Goal: Task Accomplishment & Management: Use online tool/utility

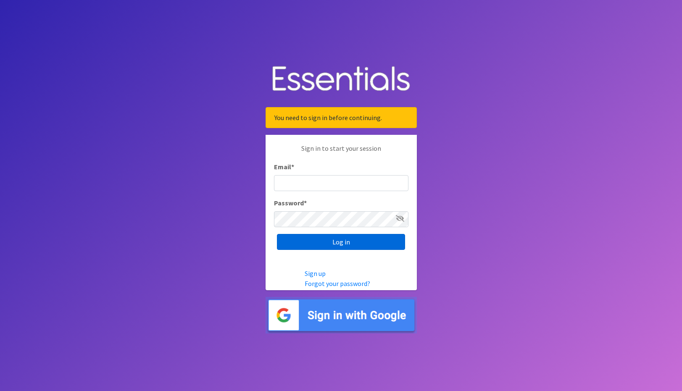
type input "[EMAIL_ADDRESS][DOMAIN_NAME]"
click at [338, 240] on input "Log in" at bounding box center [341, 242] width 128 height 16
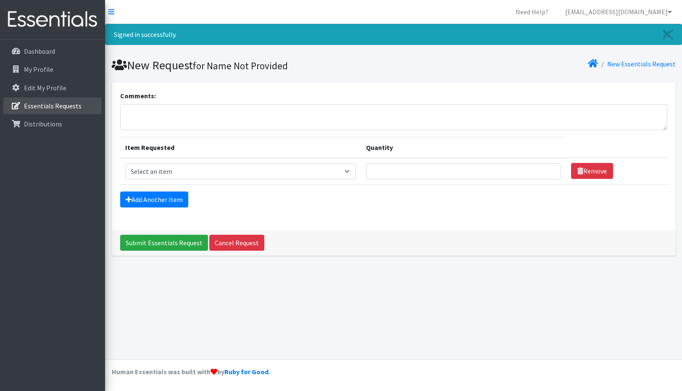
click at [44, 104] on p "Essentials Requests" at bounding box center [53, 106] width 58 height 8
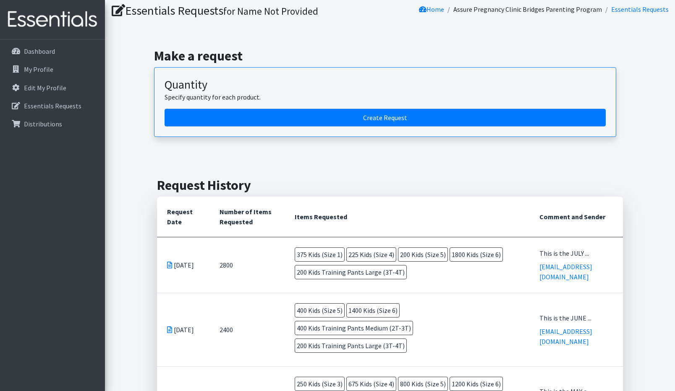
scroll to position [42, 0]
